Goal: Check status: Check status

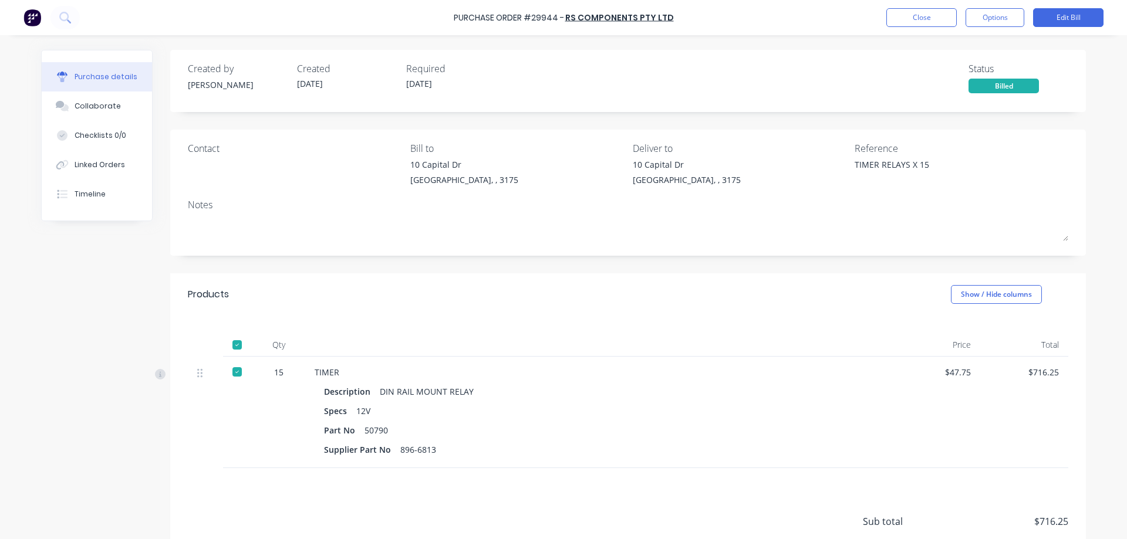
type textarea "x"
click at [902, 18] on button "Close" at bounding box center [921, 17] width 70 height 19
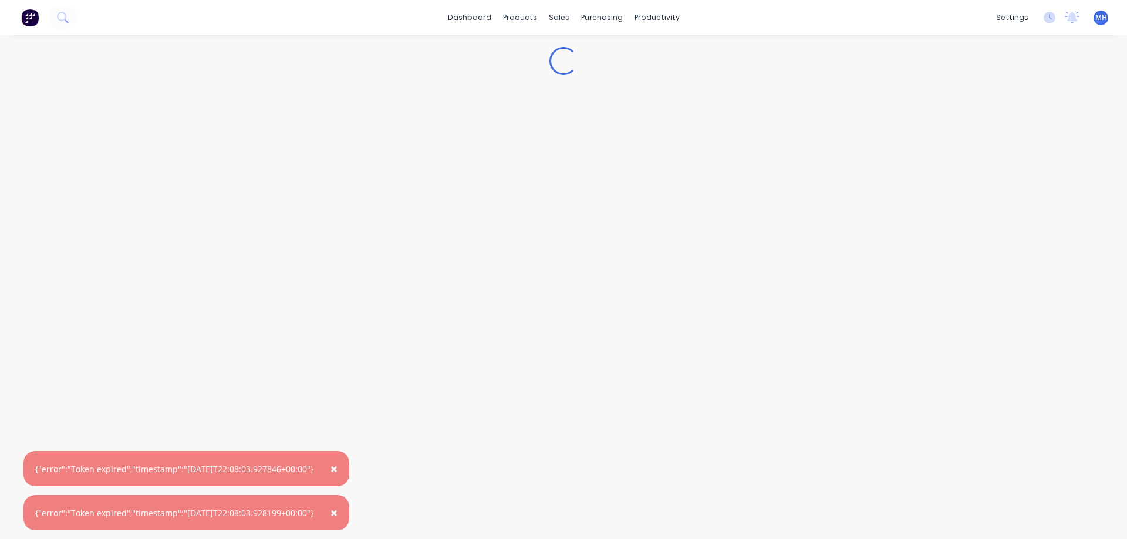
click at [338, 470] on span "×" at bounding box center [333, 469] width 7 height 16
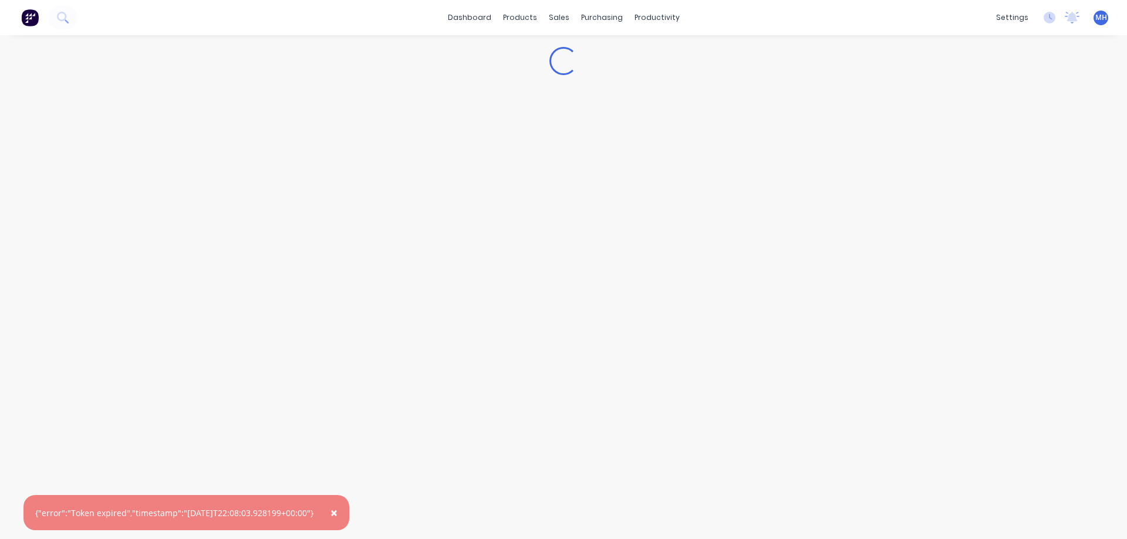
click at [338, 516] on span "×" at bounding box center [333, 513] width 7 height 16
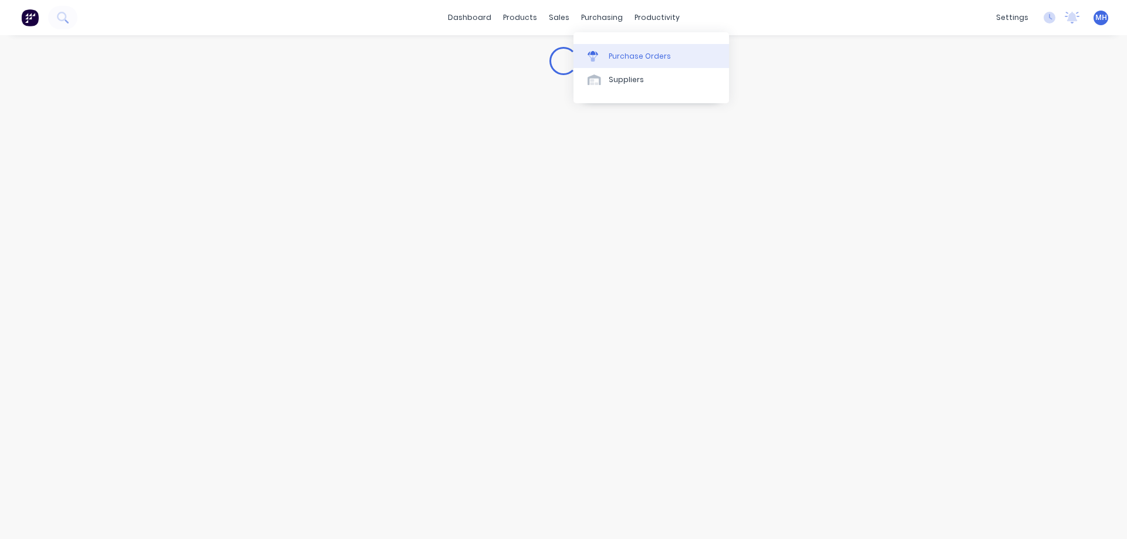
click at [614, 57] on div "Purchase Orders" at bounding box center [640, 56] width 62 height 11
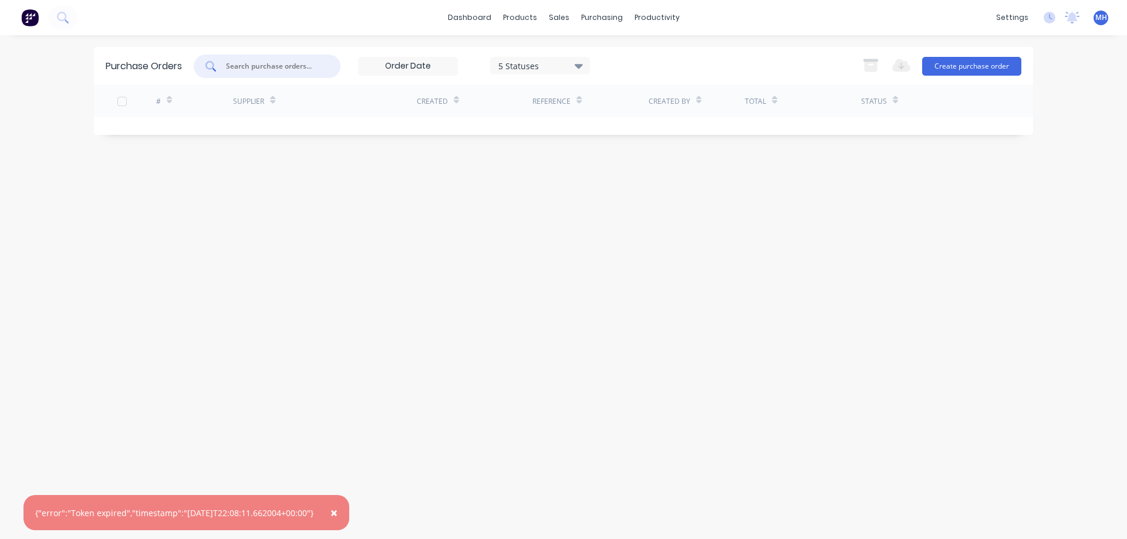
click at [300, 62] on input "text" at bounding box center [273, 66] width 97 height 12
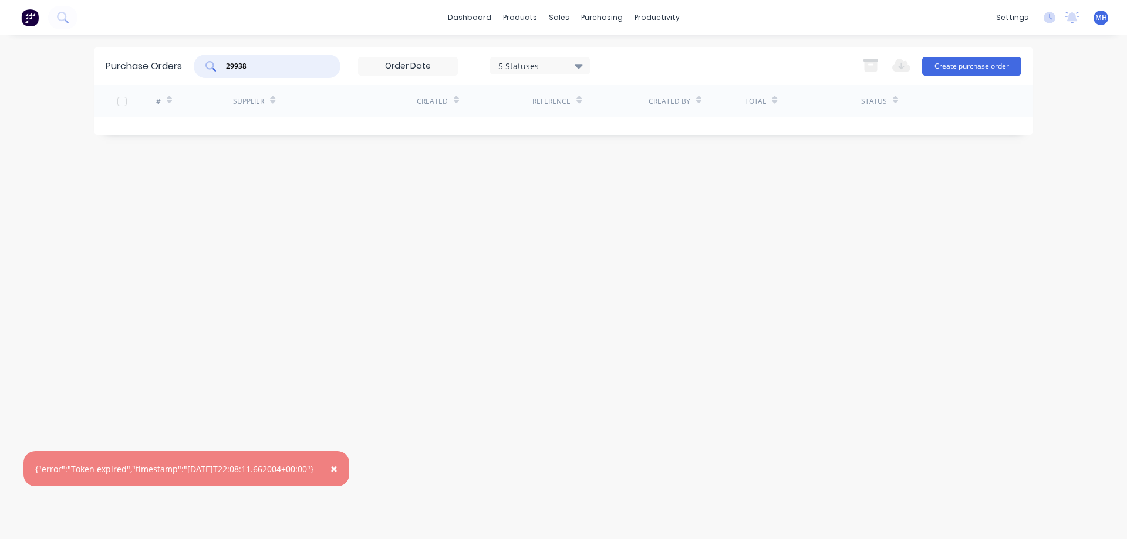
type input "29938"
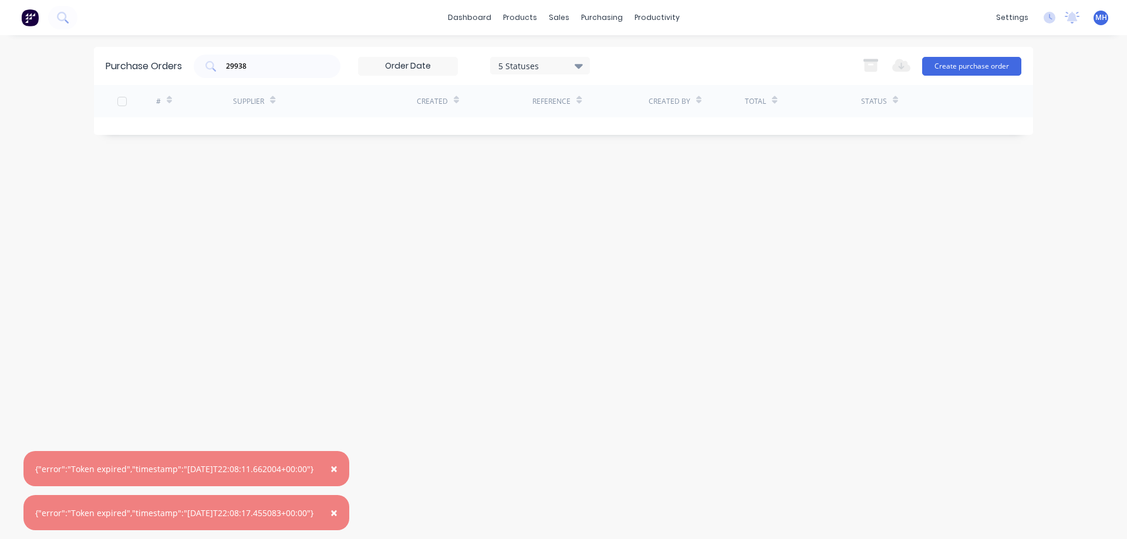
click at [338, 466] on span "×" at bounding box center [333, 469] width 7 height 16
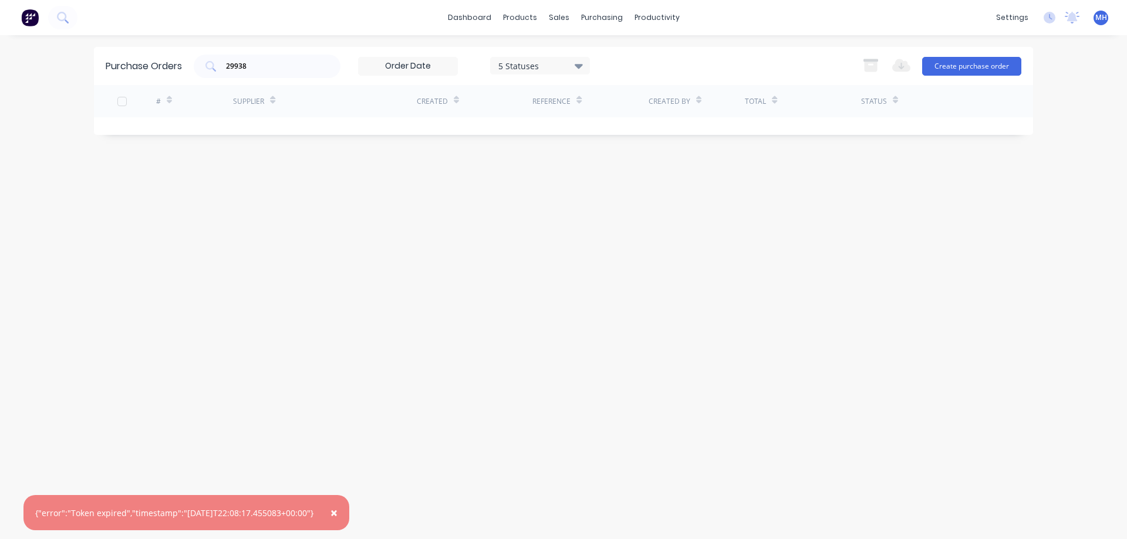
click at [338, 515] on span "×" at bounding box center [333, 513] width 7 height 16
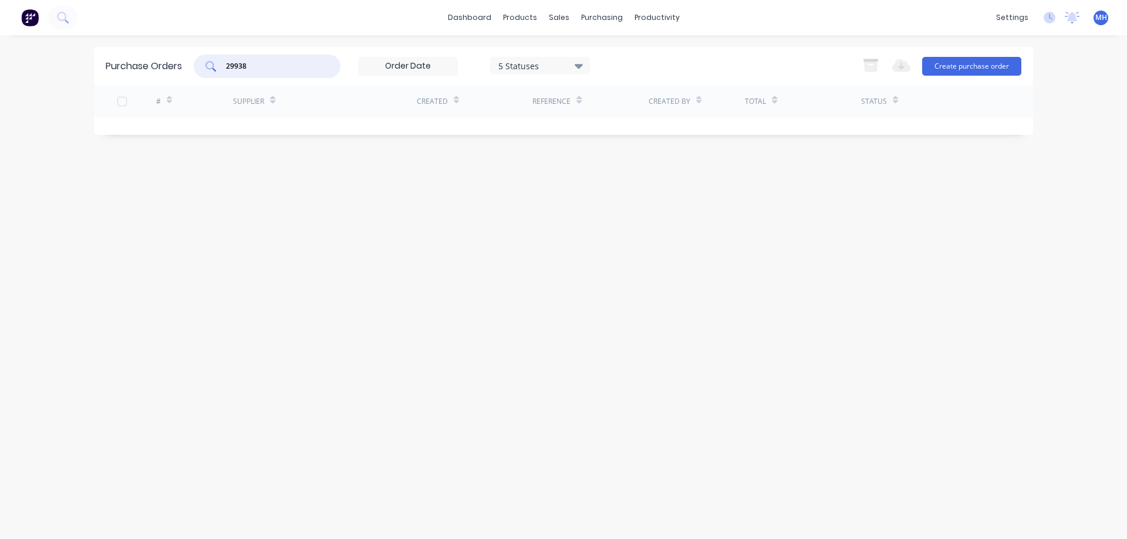
click at [272, 63] on input "29938" at bounding box center [273, 66] width 97 height 12
click at [595, 55] on icon at bounding box center [593, 56] width 11 height 11
click at [619, 57] on div "Purchase Orders" at bounding box center [640, 56] width 62 height 11
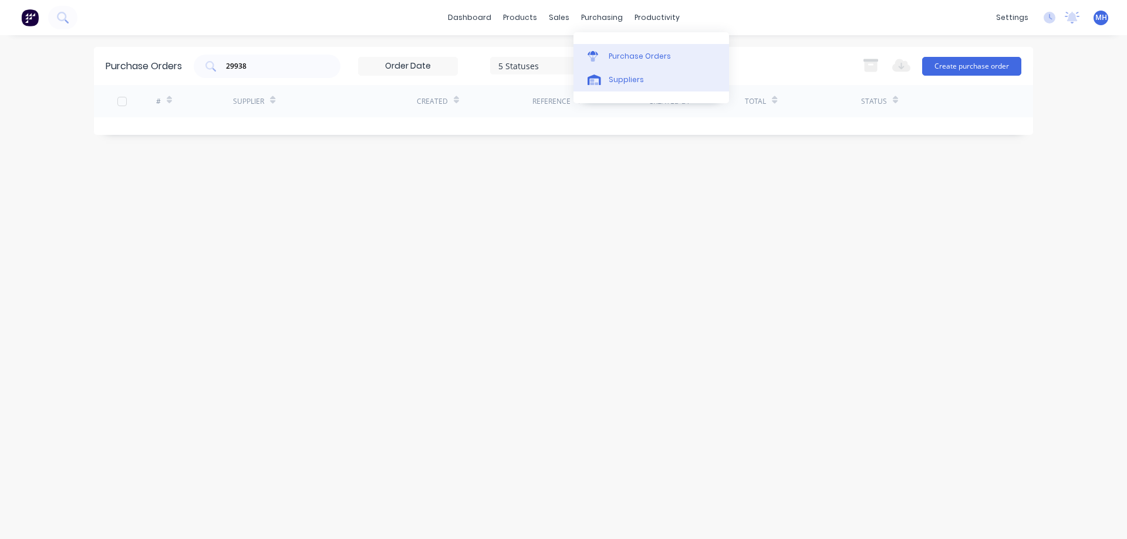
click at [618, 82] on div "Suppliers" at bounding box center [626, 80] width 35 height 11
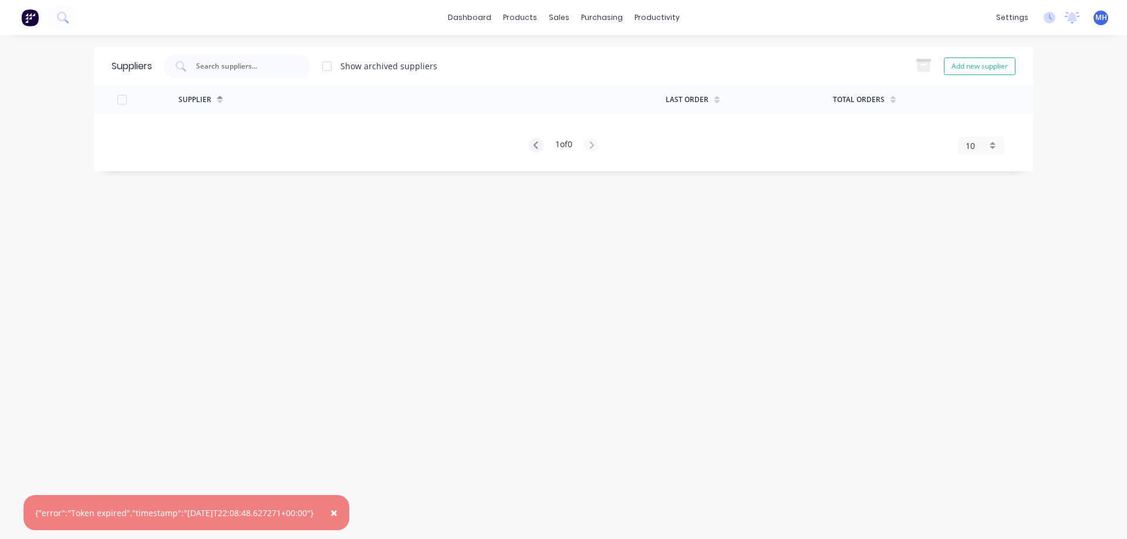
click at [338, 511] on span "×" at bounding box center [333, 513] width 7 height 16
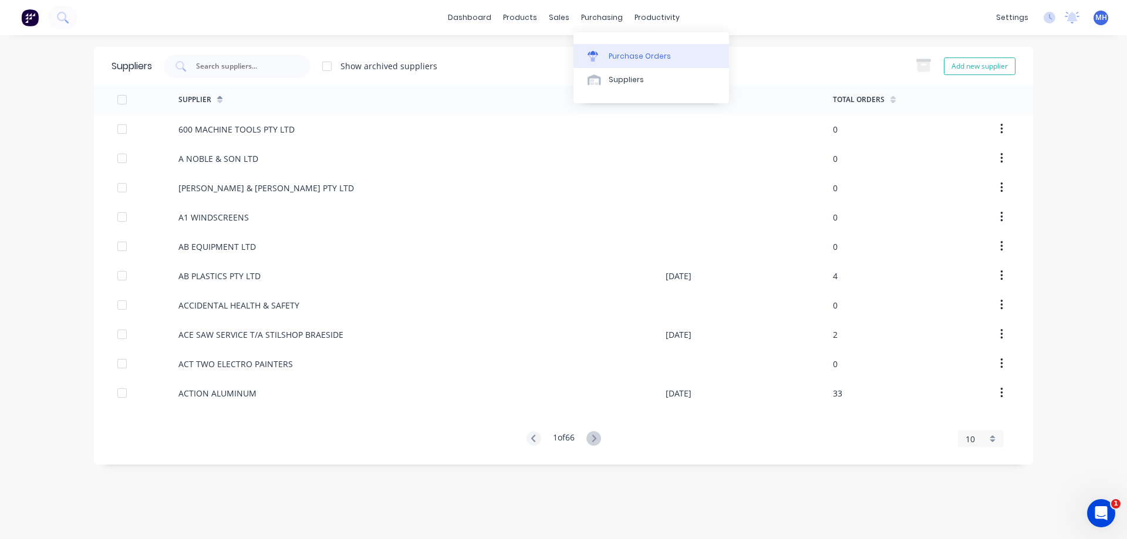
click at [613, 55] on div "Purchase Orders" at bounding box center [640, 56] width 62 height 11
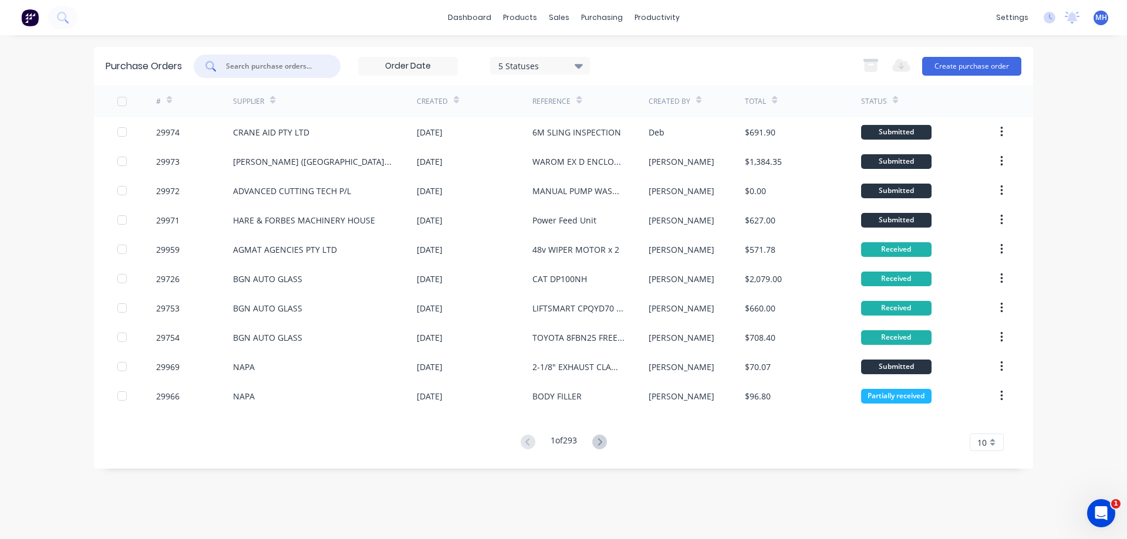
click at [235, 65] on input "text" at bounding box center [273, 66] width 97 height 12
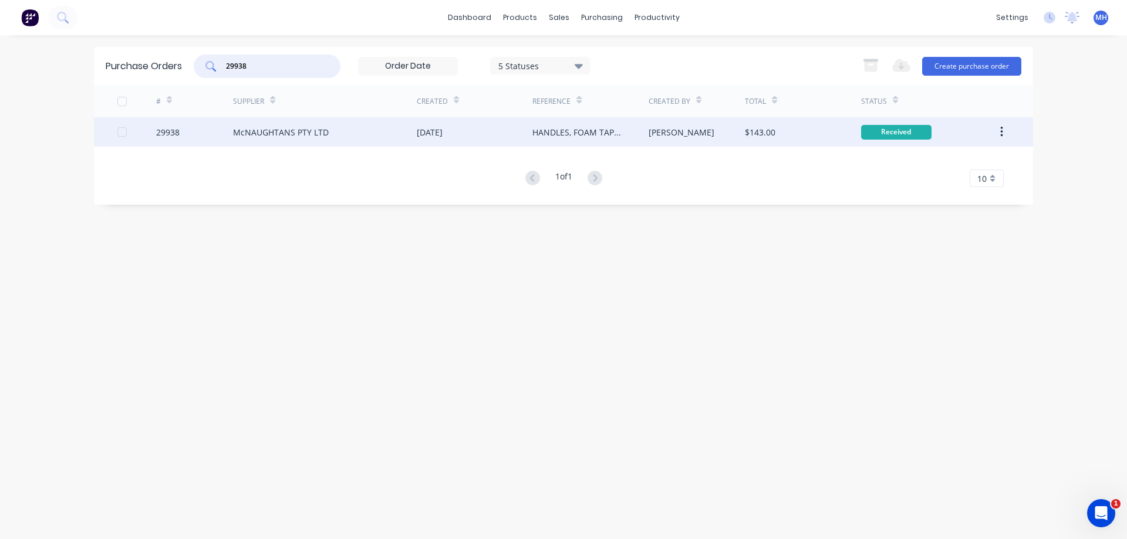
type input "29938"
click at [312, 129] on div "McNAUGHTANS PTY LTD" at bounding box center [281, 132] width 96 height 12
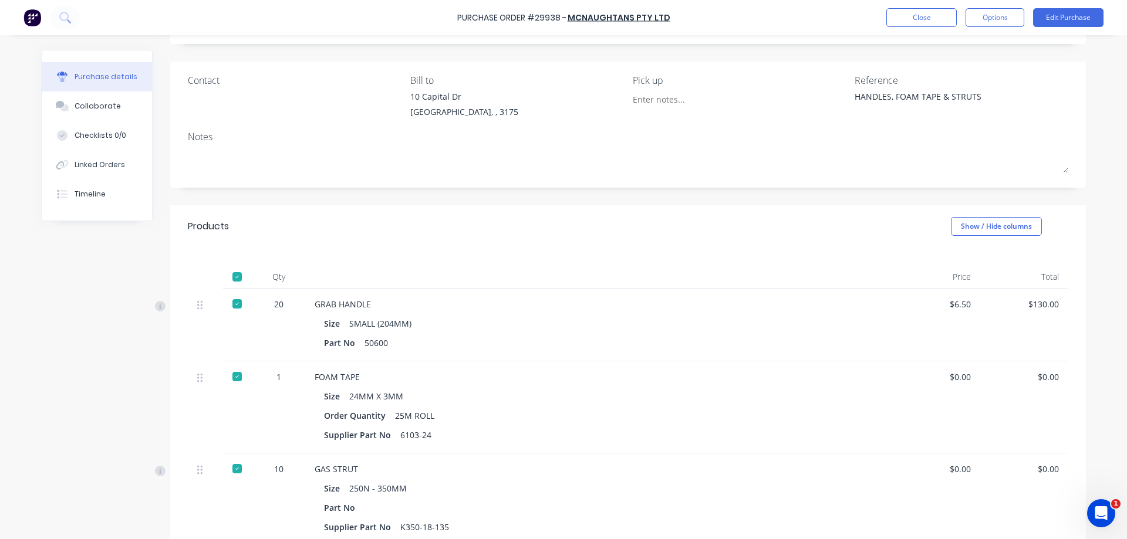
scroll to position [201, 0]
